Goal: Book appointment/travel/reservation

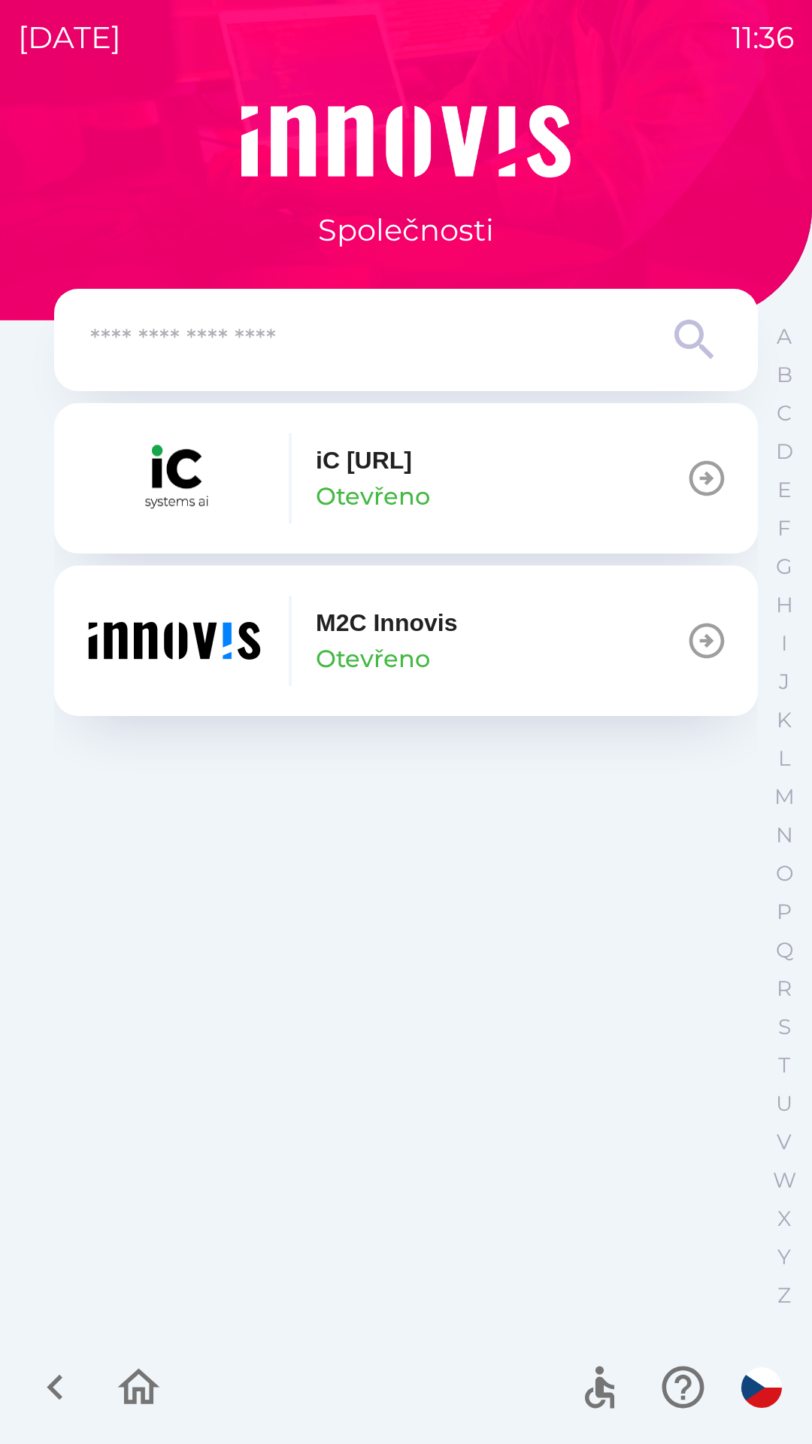
click at [493, 633] on button "M2C Innovis Otevřeno" at bounding box center [406, 641] width 704 height 150
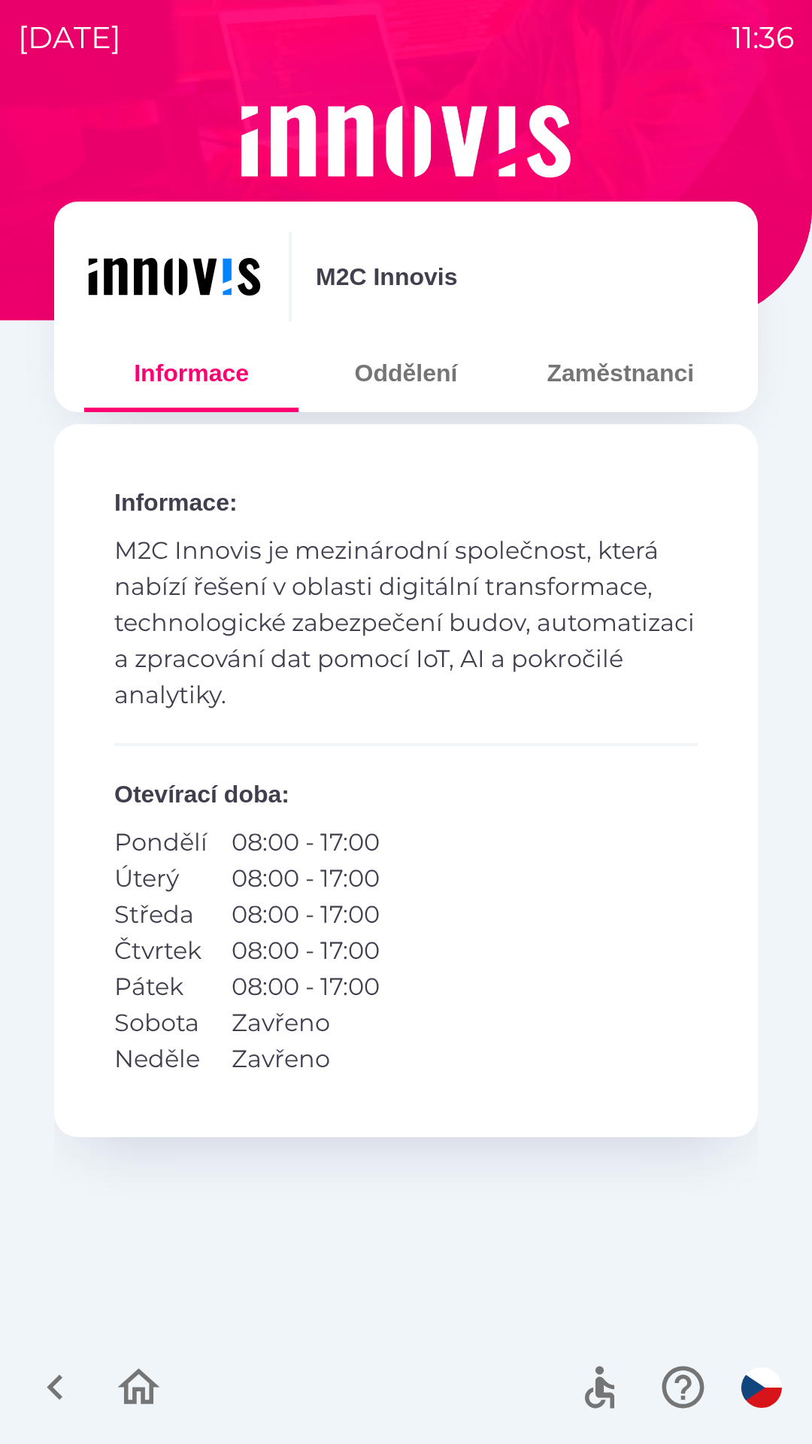
click at [614, 384] on button "Zaměstnanci" at bounding box center [621, 373] width 214 height 54
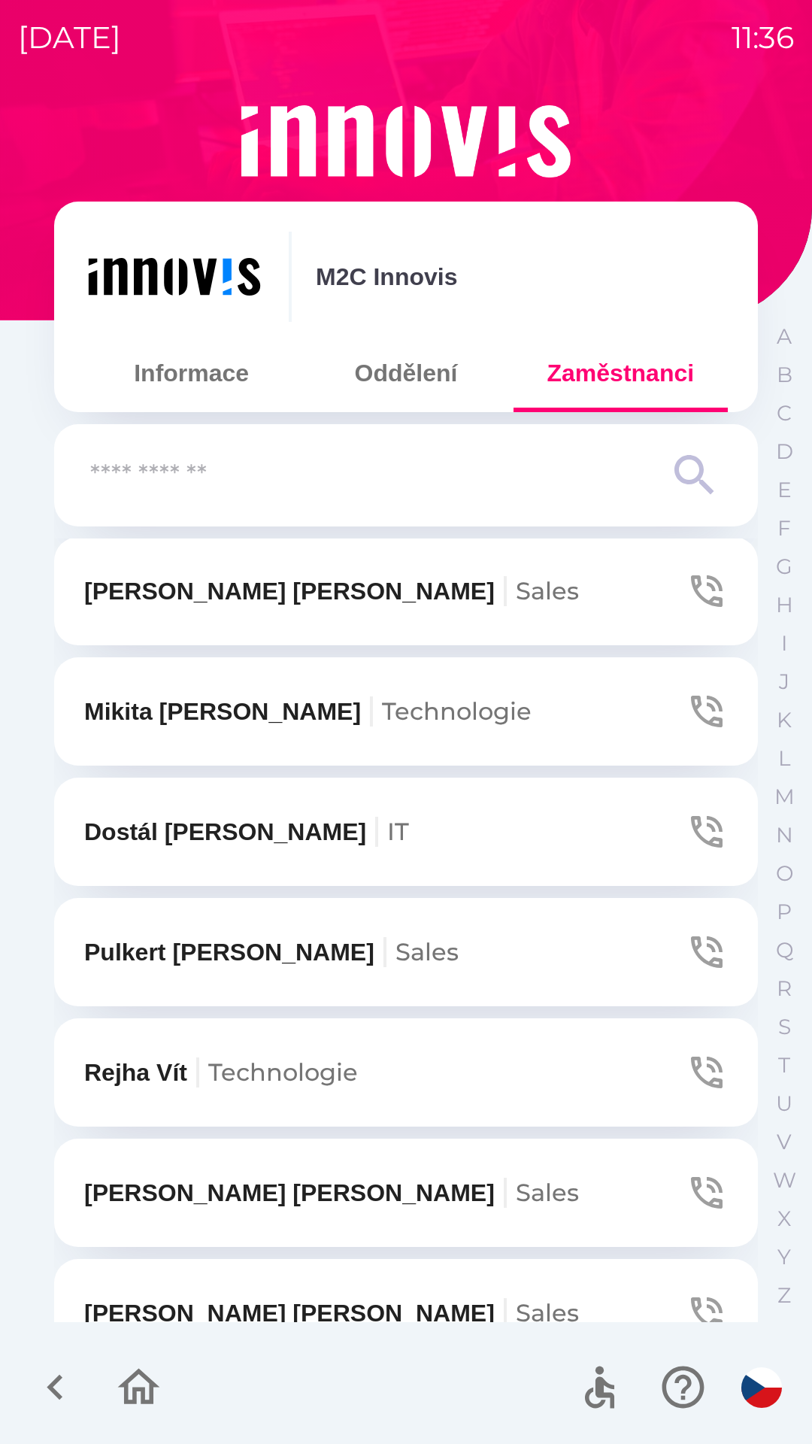
scroll to position [374, 0]
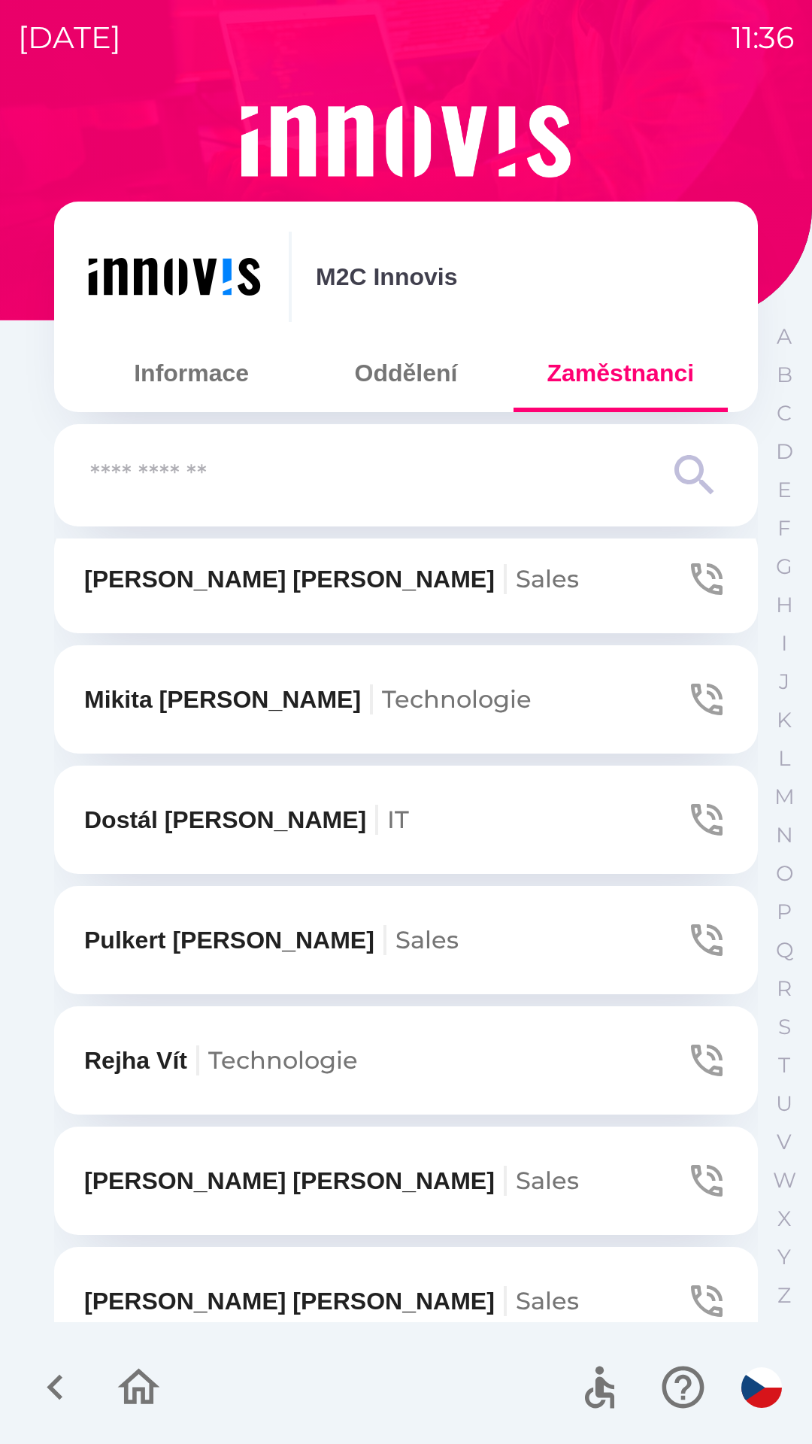
click at [337, 1059] on span "Technologie" at bounding box center [283, 1059] width 150 height 29
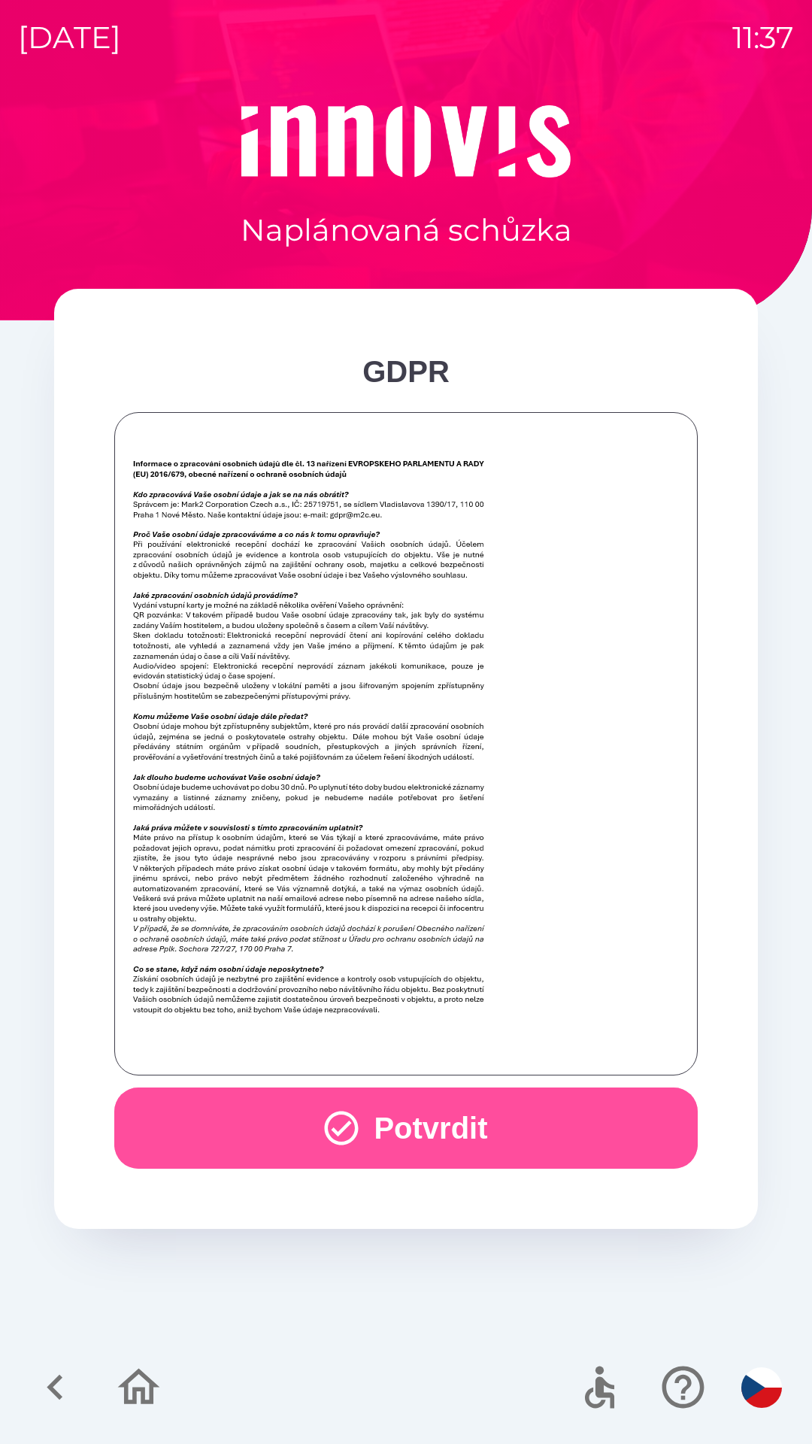
click at [537, 1135] on button "Potvrdit" at bounding box center [406, 1127] width 584 height 81
